Goal: Information Seeking & Learning: Compare options

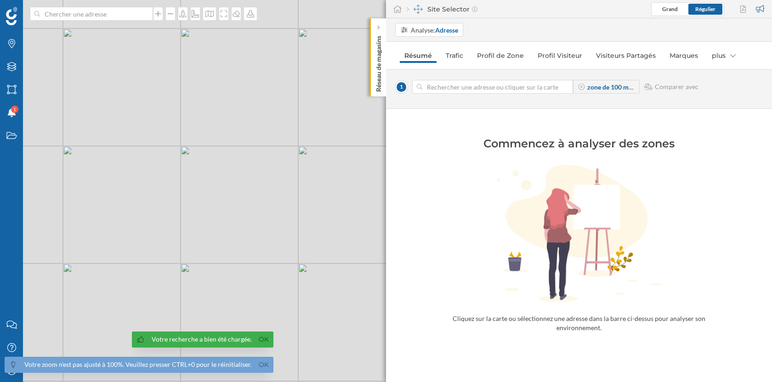
click at [507, 86] on input at bounding box center [492, 87] width 141 height 14
click at [432, 33] on div "Analyse: Adresse" at bounding box center [434, 30] width 47 height 10
click at [427, 64] on div "Zone commerciale" at bounding box center [426, 65] width 53 height 8
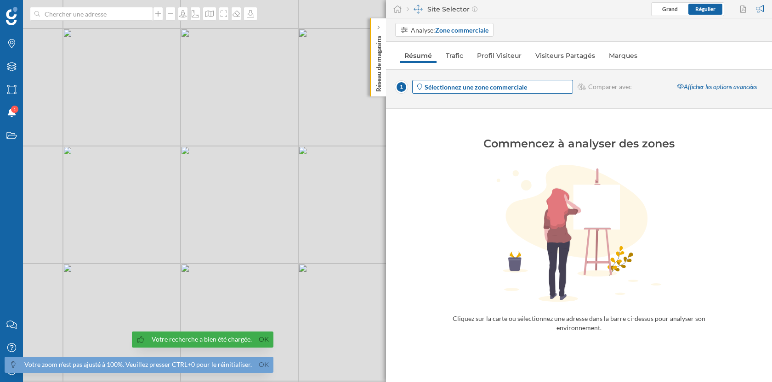
click at [444, 90] on strong "Sélectionnez une zone commerciale" at bounding box center [476, 87] width 102 height 8
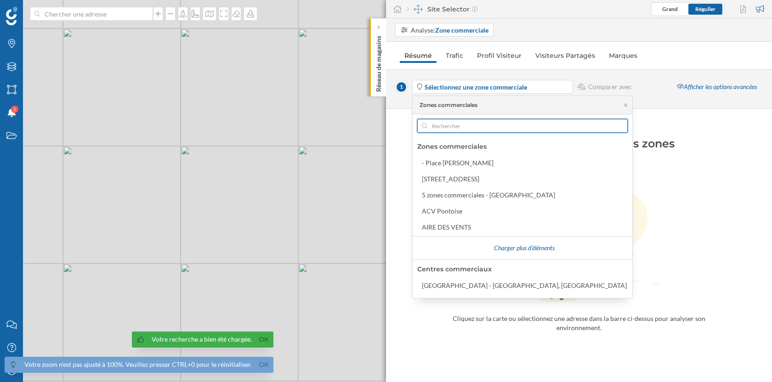
click at [451, 125] on input "text" at bounding box center [522, 126] width 190 height 14
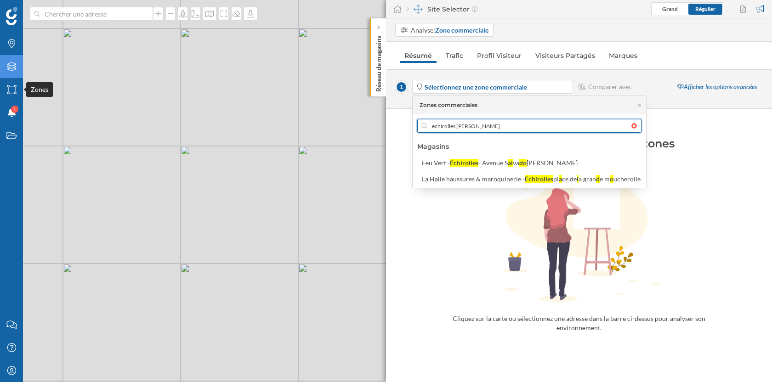
type input "echirolles [PERSON_NAME]"
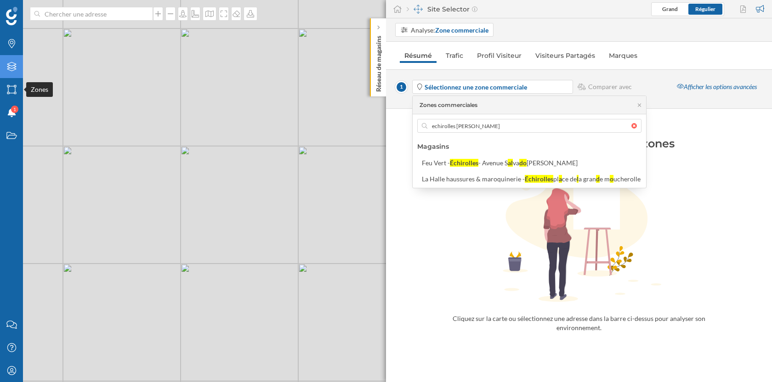
click at [18, 78] on div "Zones" at bounding box center [11, 89] width 23 height 23
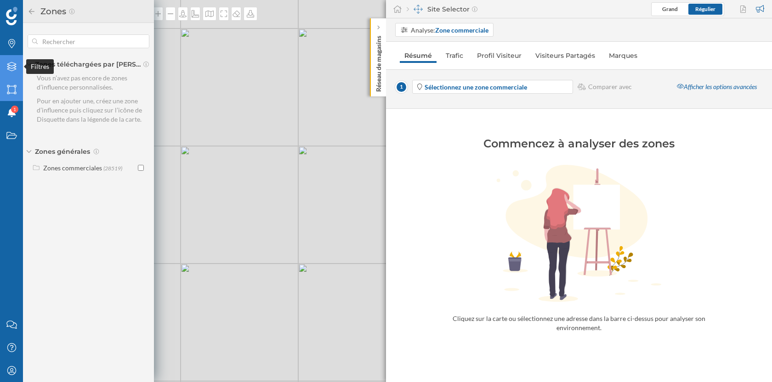
click at [9, 65] on icon at bounding box center [11, 66] width 9 height 9
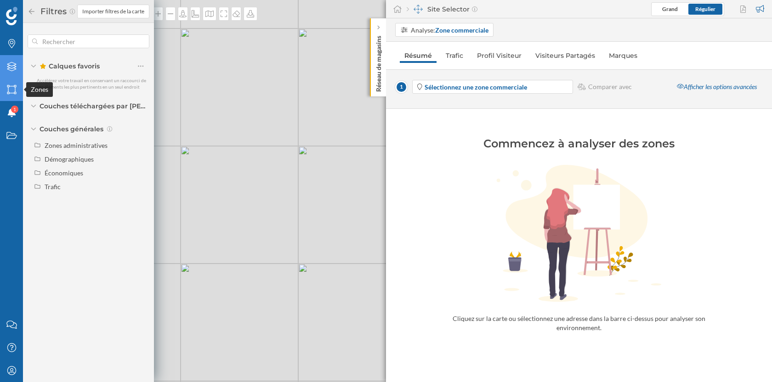
click at [16, 91] on icon "Zones" at bounding box center [11, 89] width 11 height 9
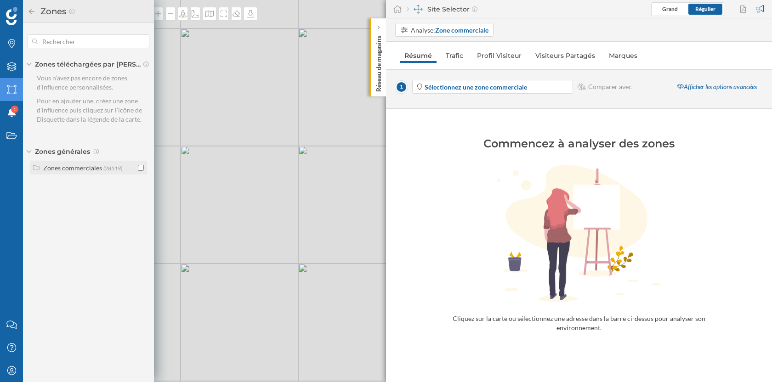
click at [139, 168] on input "checkbox" at bounding box center [141, 168] width 6 height 6
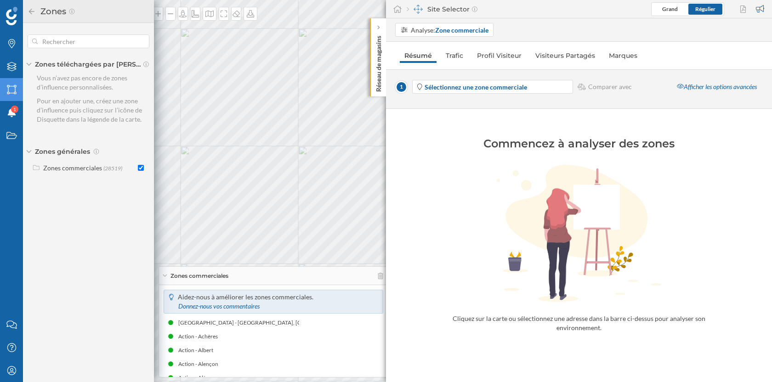
click at [29, 12] on icon at bounding box center [32, 11] width 8 height 6
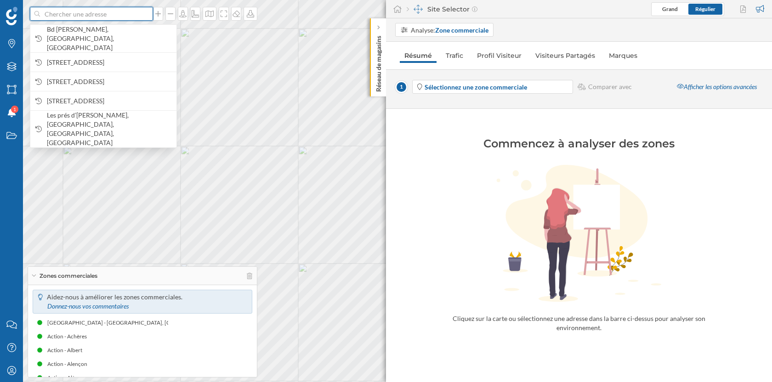
click at [86, 11] on input at bounding box center [91, 14] width 103 height 14
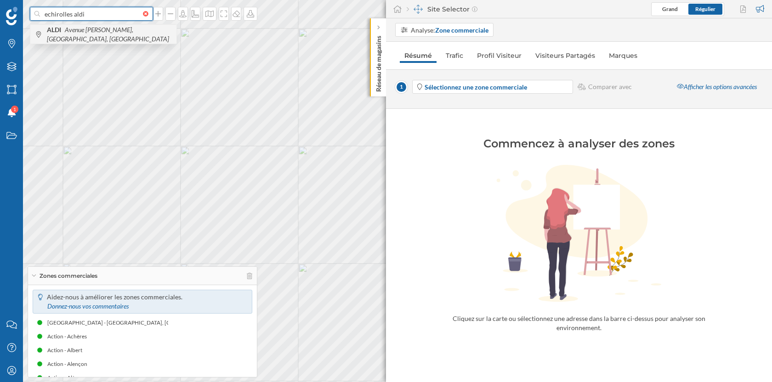
type input "echirolles aldi"
click at [123, 36] on icon "Avenue [PERSON_NAME], [GEOGRAPHIC_DATA], [GEOGRAPHIC_DATA]" at bounding box center [108, 34] width 122 height 17
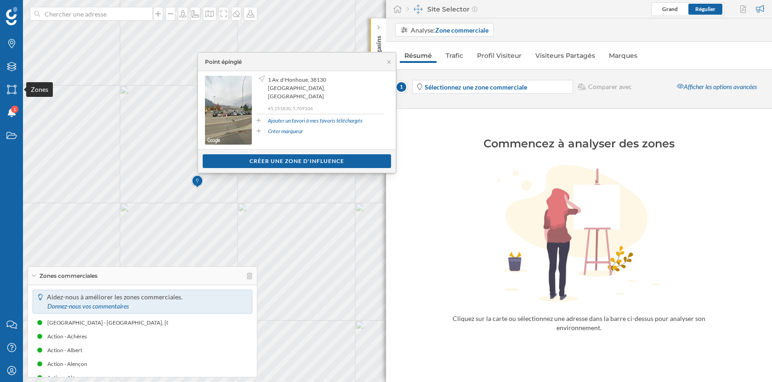
drag, startPoint x: 11, startPoint y: 93, endPoint x: 90, endPoint y: 112, distance: 81.4
click at [11, 93] on icon at bounding box center [11, 89] width 9 height 9
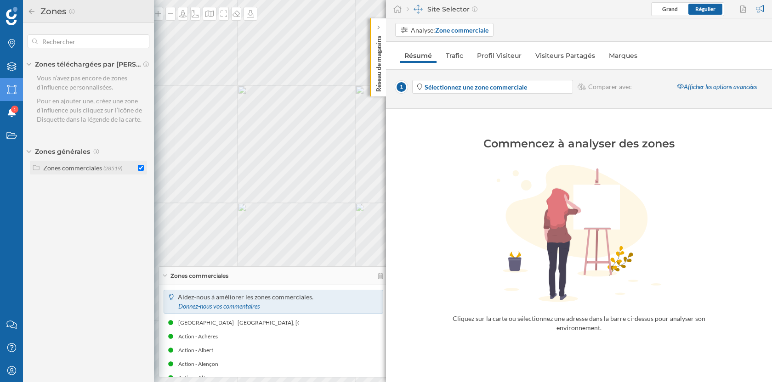
click at [140, 168] on input "checkbox" at bounding box center [141, 168] width 6 height 6
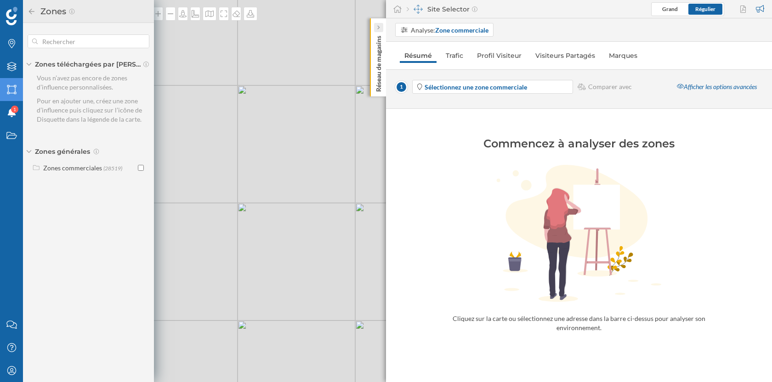
click at [375, 28] on div at bounding box center [378, 27] width 9 height 9
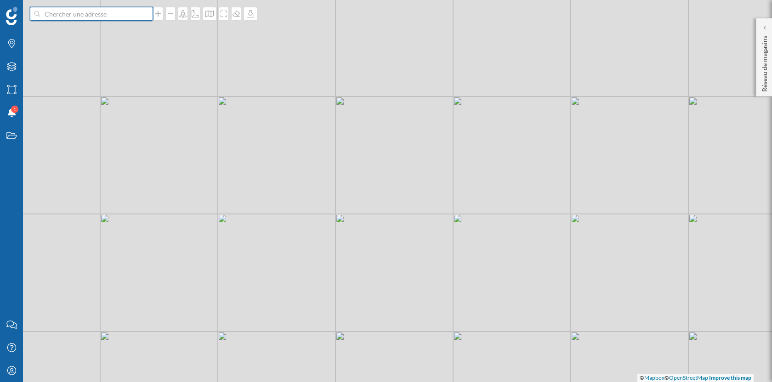
click at [86, 14] on input at bounding box center [91, 14] width 103 height 14
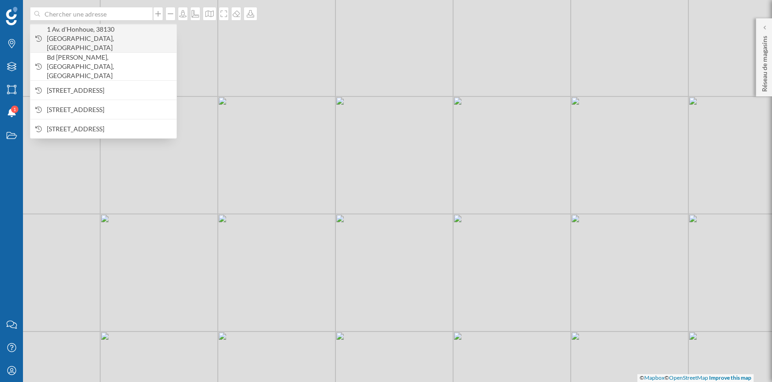
click at [87, 34] on span "1 Av. d'Honhoue, 38130 [GEOGRAPHIC_DATA], [GEOGRAPHIC_DATA]" at bounding box center [109, 39] width 125 height 28
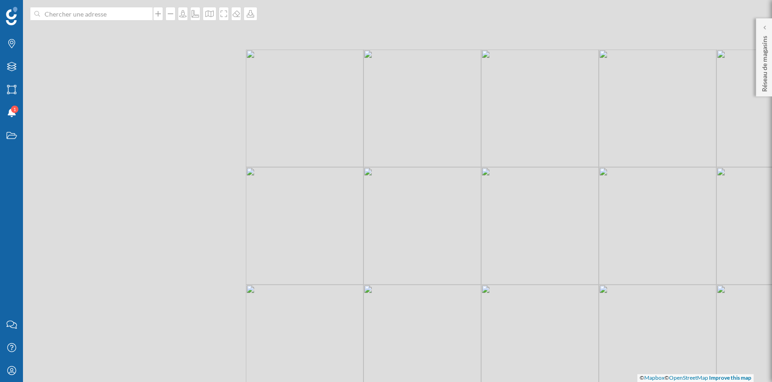
drag, startPoint x: 280, startPoint y: 179, endPoint x: 574, endPoint y: 336, distance: 332.3
click at [575, 337] on div "© Mapbox © OpenStreetMap Improve this map" at bounding box center [386, 191] width 772 height 382
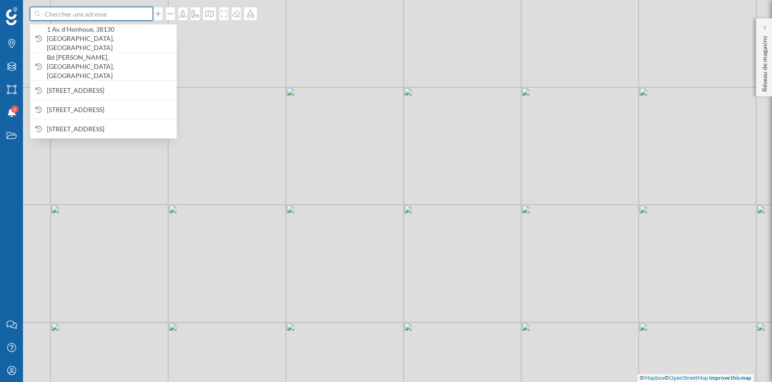
click at [125, 19] on input at bounding box center [91, 14] width 103 height 14
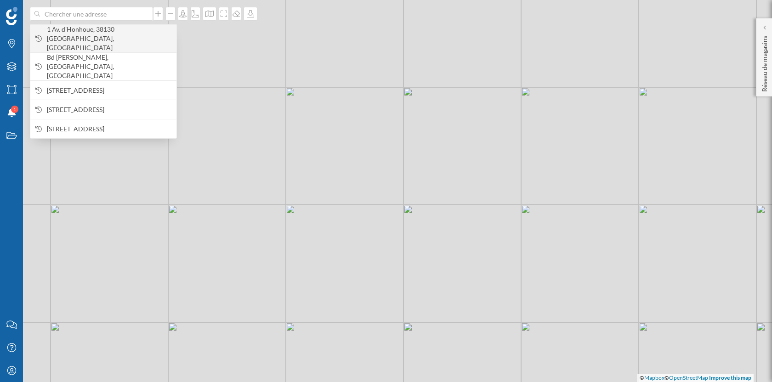
click at [102, 40] on div "1 Av. d'Honhoue, 38130 [GEOGRAPHIC_DATA], [GEOGRAPHIC_DATA]" at bounding box center [103, 38] width 146 height 28
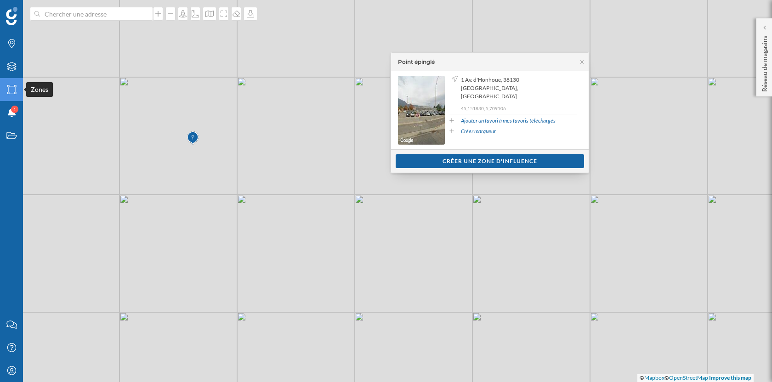
click at [9, 91] on icon "Zones" at bounding box center [11, 89] width 11 height 9
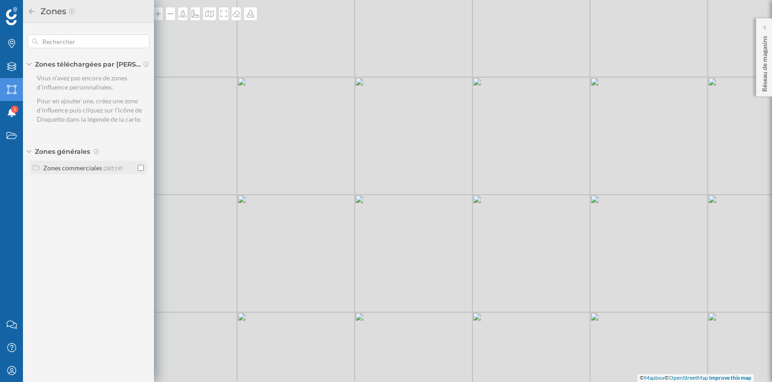
click at [141, 171] on div at bounding box center [141, 168] width 6 height 10
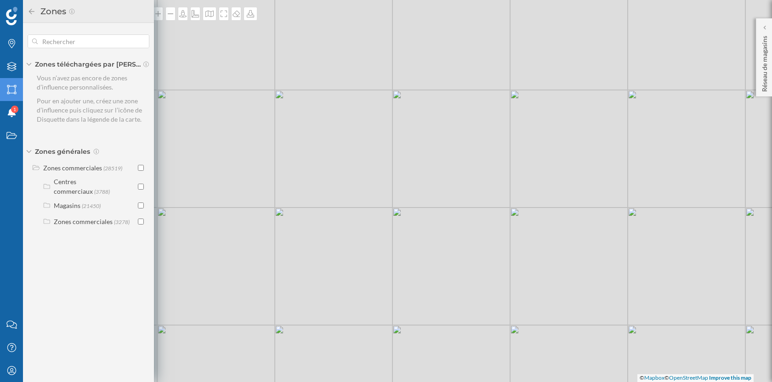
drag, startPoint x: 237, startPoint y: 194, endPoint x: 416, endPoint y: 210, distance: 179.9
click at [416, 210] on div "© Mapbox © OpenStreetMap Improve this map" at bounding box center [386, 191] width 772 height 382
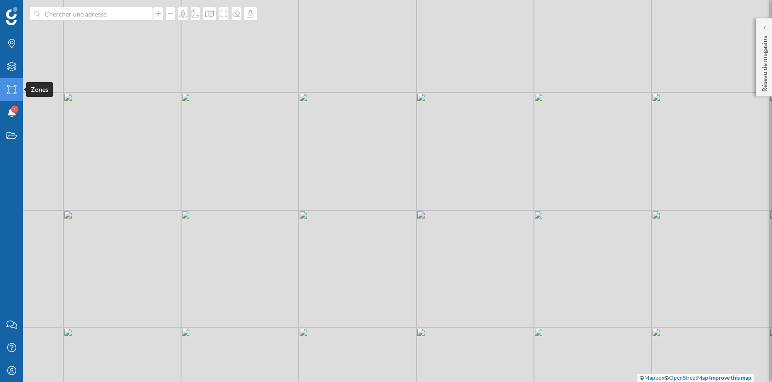
click at [8, 93] on icon "Zones" at bounding box center [11, 89] width 11 height 9
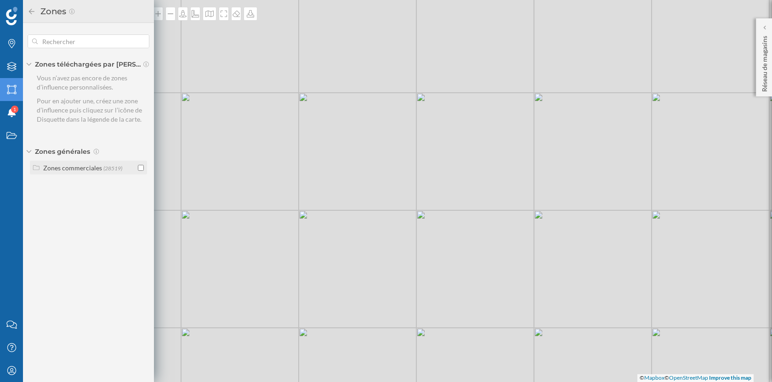
click at [139, 168] on input "checkbox" at bounding box center [141, 168] width 6 height 6
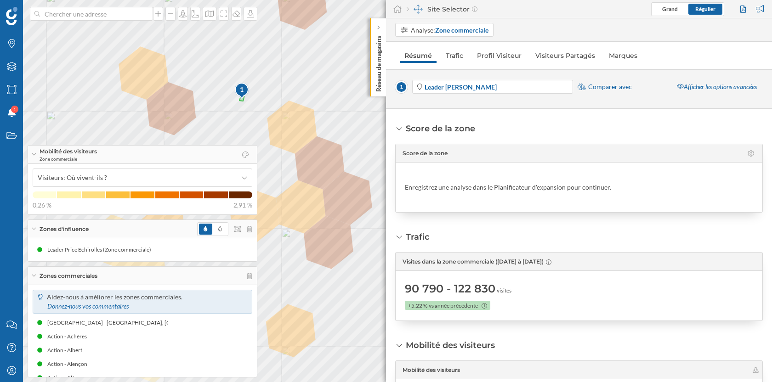
click at [604, 78] on div "1 Leader Price Echirolles Comparer avec Afficher les options avancées" at bounding box center [579, 89] width 386 height 40
click at [601, 88] on span "Comparer avec" at bounding box center [610, 86] width 44 height 9
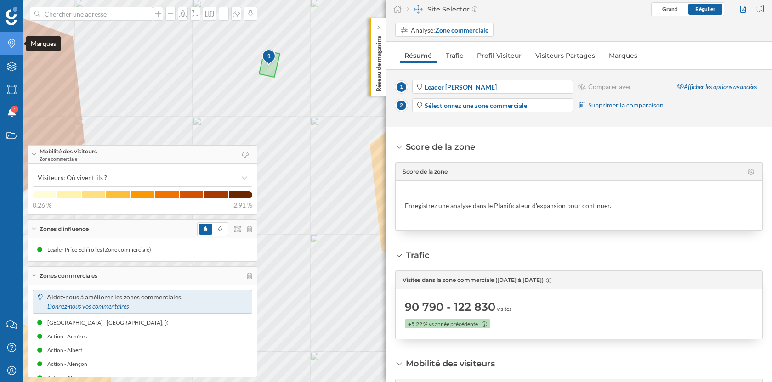
click at [11, 45] on icon "Marques" at bounding box center [11, 43] width 11 height 9
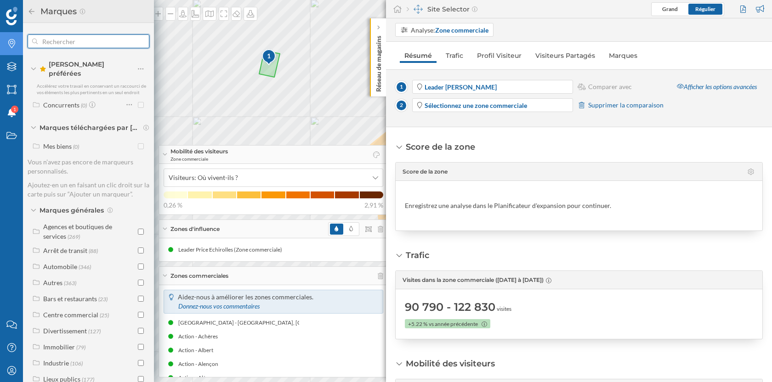
click at [66, 40] on input "text" at bounding box center [89, 41] width 102 height 18
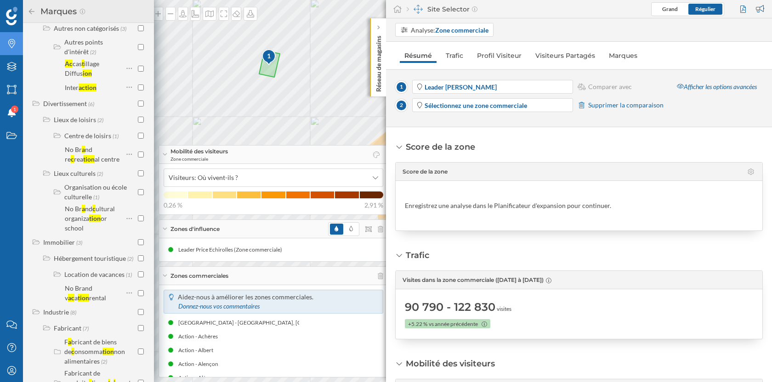
scroll to position [510, 0]
type input "action"
click at [28, 9] on icon at bounding box center [32, 11] width 8 height 6
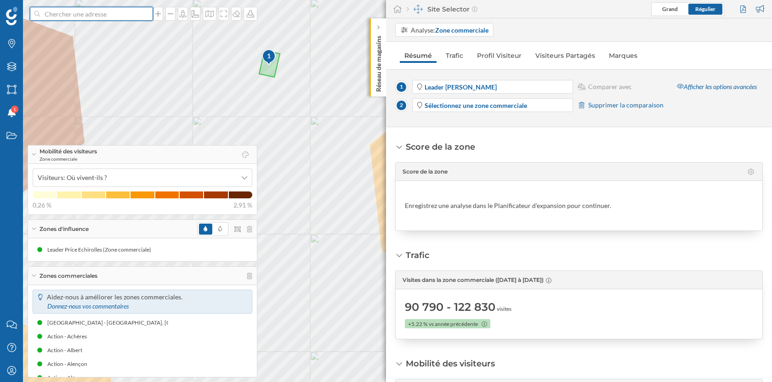
click at [86, 15] on input at bounding box center [91, 14] width 103 height 14
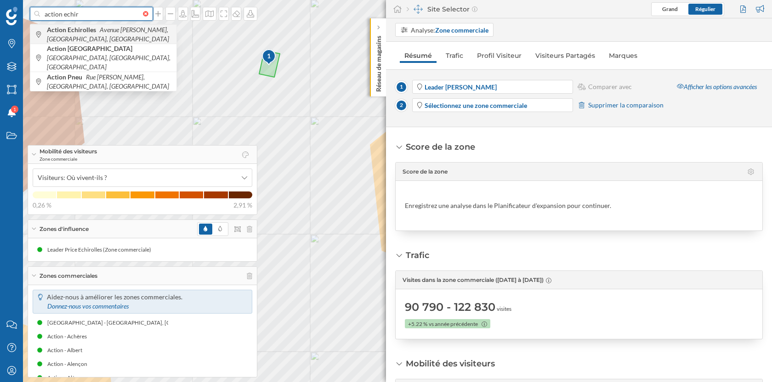
type input "action echir"
click at [87, 32] on b "Action Echirolles" at bounding box center [72, 30] width 51 height 8
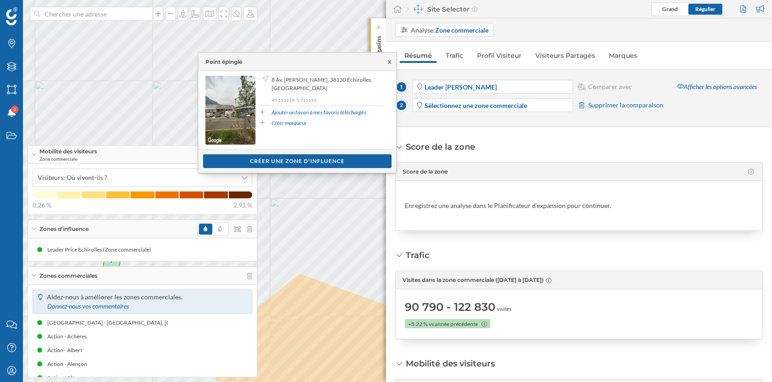
click at [389, 63] on icon at bounding box center [389, 62] width 7 height 6
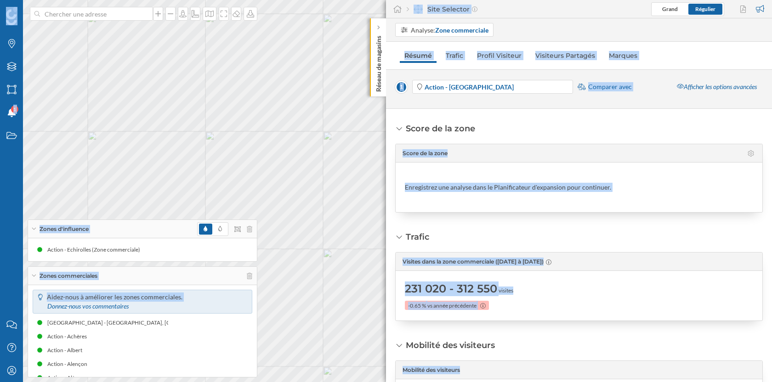
click at [239, 83] on div "Marques Filtres Zones Notifications 1 Travail Nous contacter Centre d'aide Mon …" at bounding box center [386, 191] width 772 height 382
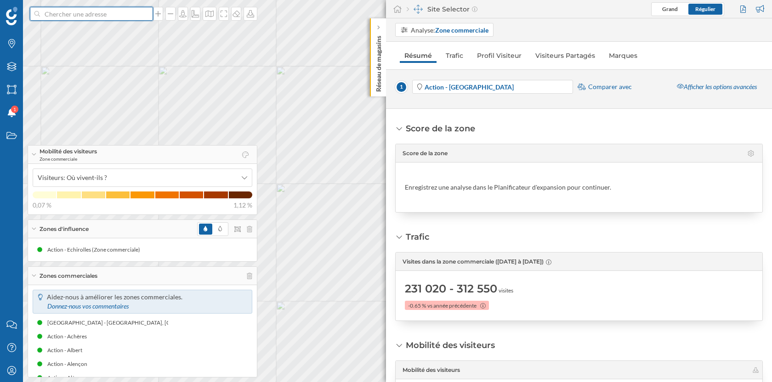
click at [122, 17] on input at bounding box center [91, 14] width 103 height 14
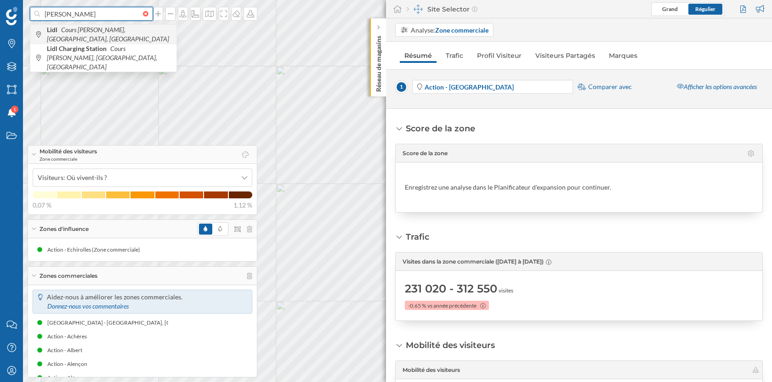
type input "[PERSON_NAME]"
click at [124, 37] on icon "Cours [PERSON_NAME], [GEOGRAPHIC_DATA], [GEOGRAPHIC_DATA]" at bounding box center [108, 34] width 122 height 17
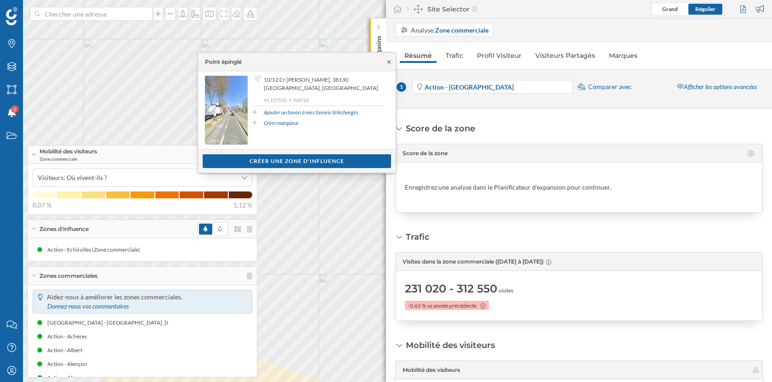
click at [389, 61] on icon at bounding box center [389, 62] width 7 height 6
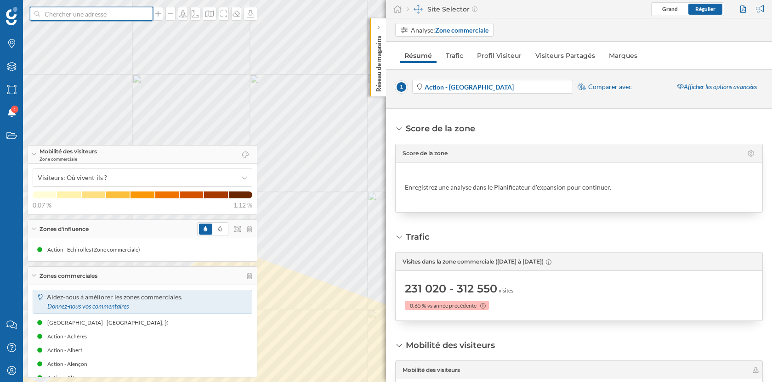
click at [87, 14] on input at bounding box center [91, 14] width 103 height 14
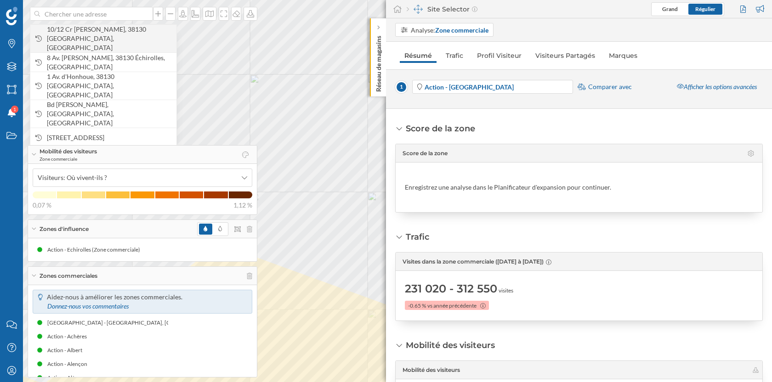
click at [85, 34] on span "10/12 Cr [PERSON_NAME], 38130 [GEOGRAPHIC_DATA], [GEOGRAPHIC_DATA]" at bounding box center [109, 39] width 125 height 28
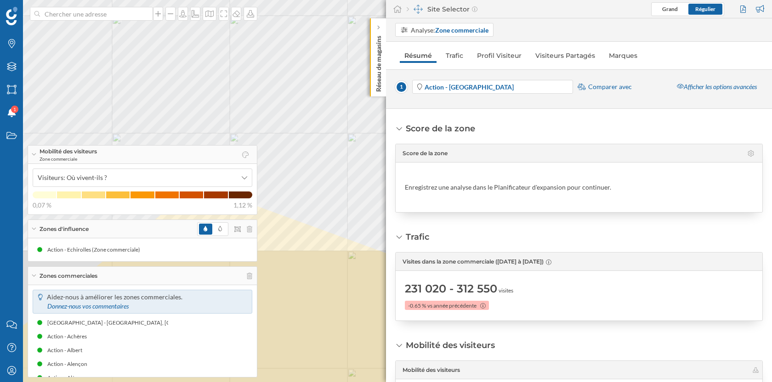
click at [207, 0] on html "Marques Filtres Zones Notifications 1 Travail Nous contacter Centre d'aide Mon …" at bounding box center [386, 191] width 772 height 382
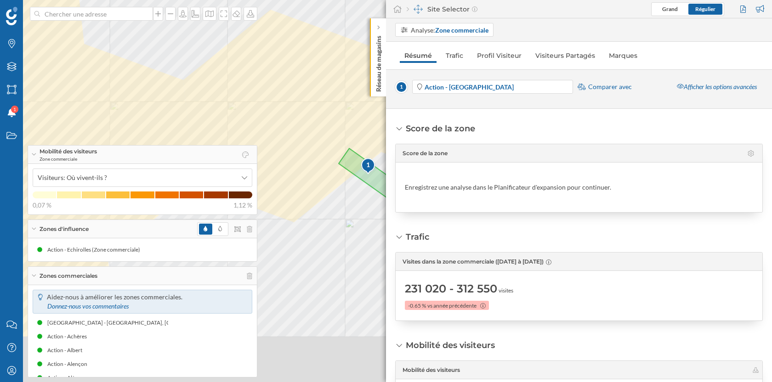
click at [229, 0] on html "Marques Filtres Zones Notifications 1 Travail Nous contacter Centre d'aide Mon …" at bounding box center [386, 191] width 772 height 382
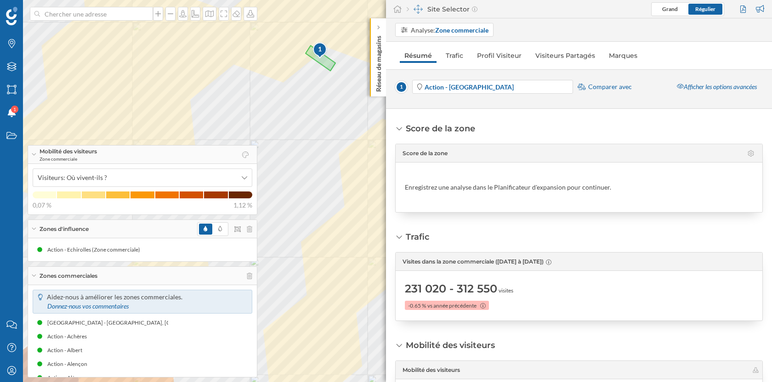
click at [599, 85] on span "Comparer avec" at bounding box center [610, 86] width 44 height 9
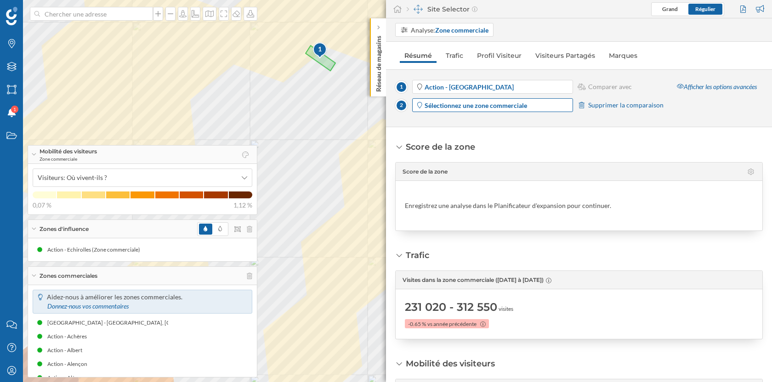
click at [486, 107] on strong "Sélectionnez une zone commerciale" at bounding box center [476, 106] width 102 height 8
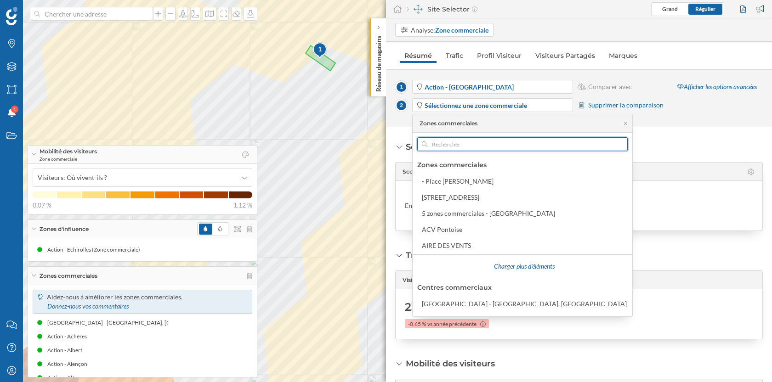
click at [458, 147] on input "text" at bounding box center [522, 144] width 190 height 14
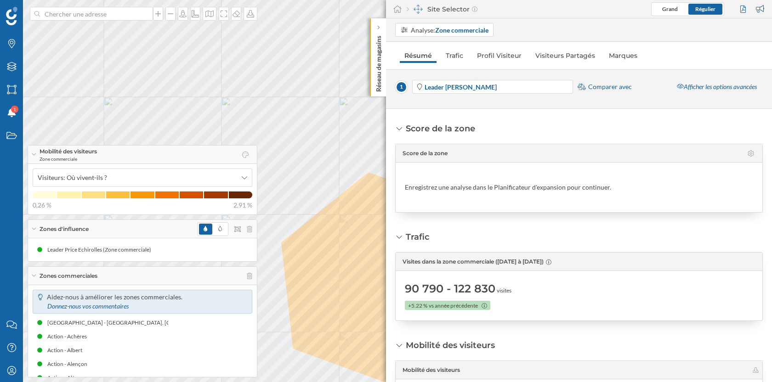
click at [612, 89] on span "Comparer avec" at bounding box center [610, 86] width 44 height 9
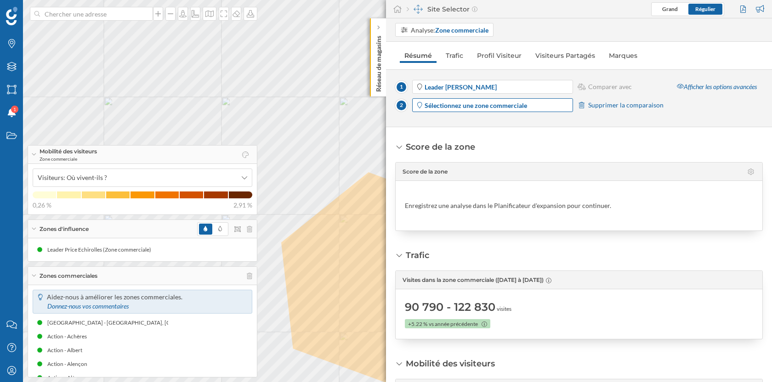
click at [495, 108] on strong "Sélectionnez une zone commerciale" at bounding box center [476, 106] width 102 height 8
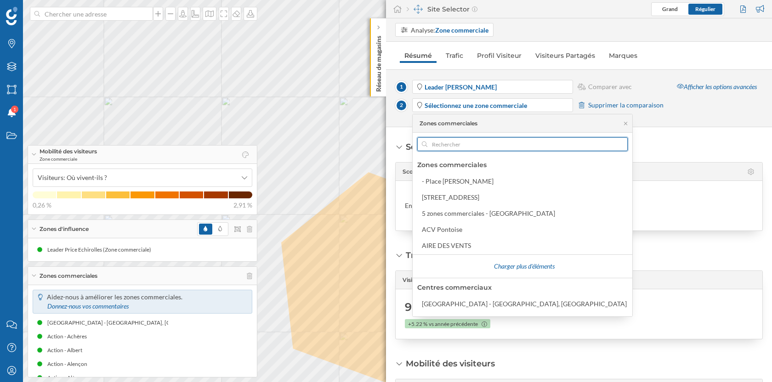
click at [466, 144] on input "text" at bounding box center [522, 144] width 190 height 14
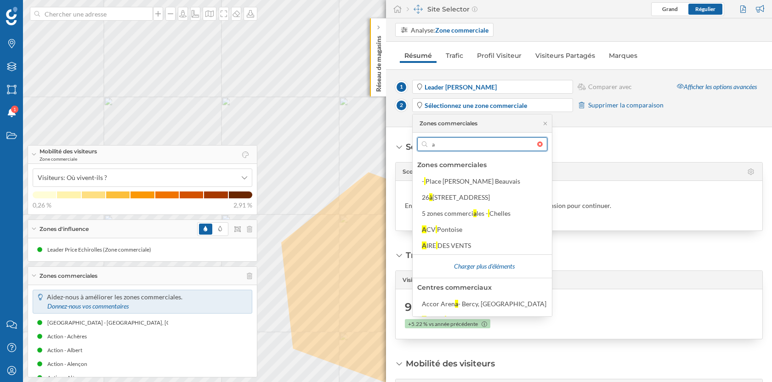
type input "a"
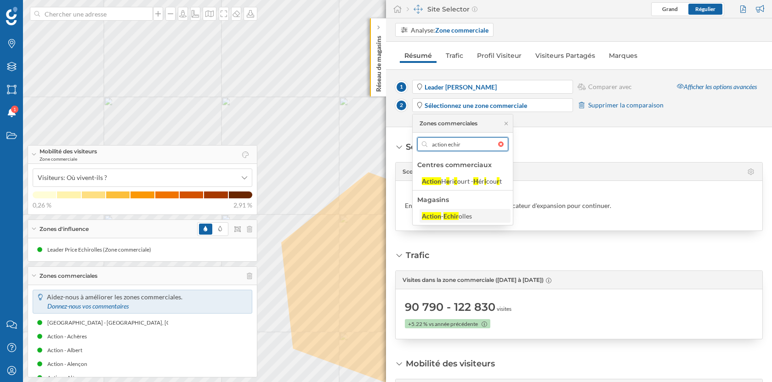
type input "action echir"
click at [453, 214] on div "Echir" at bounding box center [451, 216] width 15 height 8
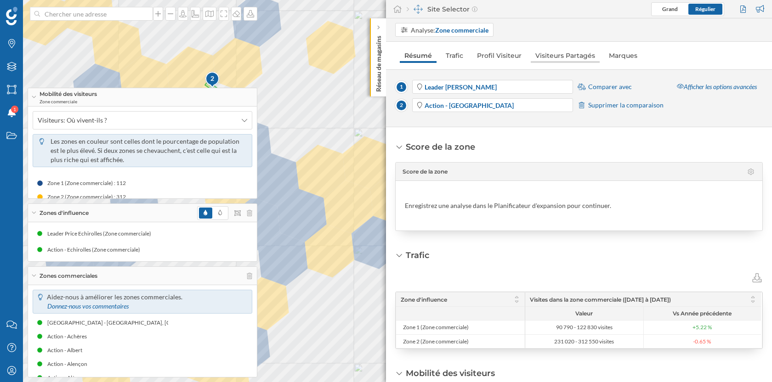
click at [571, 57] on link "Visiteurs Partagés" at bounding box center [565, 55] width 69 height 15
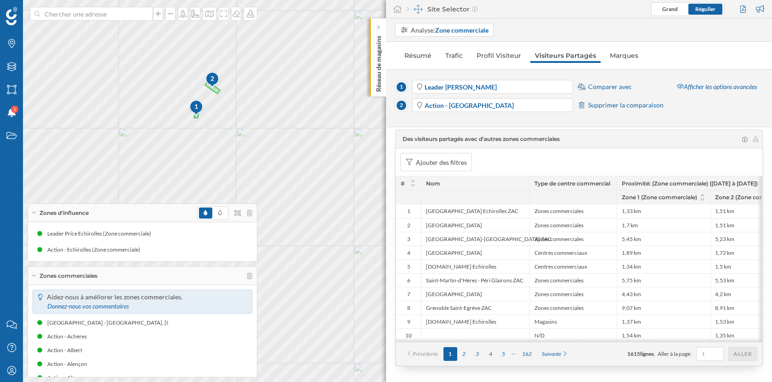
scroll to position [537, 0]
